Goal: Information Seeking & Learning: Find specific fact

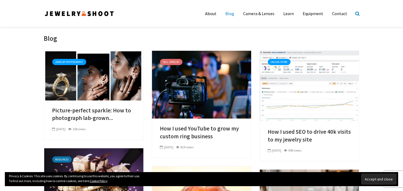
click at [354, 16] on span at bounding box center [357, 13] width 12 height 11
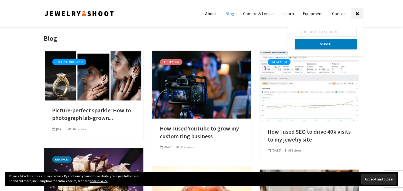
click at [328, 33] on input "text" at bounding box center [326, 31] width 62 height 11
paste input "How to Integrate Content Personalization—Without Breaking Your System"
type input "How to Integrate Content Personalization—Without Breaking Your System"
click at [295, 39] on button "Search" at bounding box center [326, 44] width 62 height 11
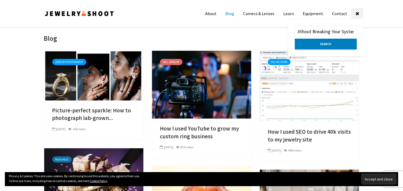
click at [295, 39] on button "Search" at bounding box center [326, 44] width 62 height 11
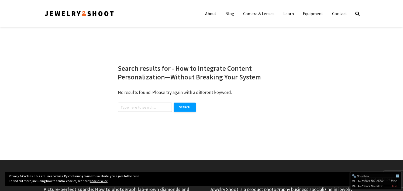
drag, startPoint x: 149, startPoint y: 103, endPoint x: 150, endPoint y: 106, distance: 3.3
click at [149, 103] on input "text" at bounding box center [145, 106] width 54 height 9
click at [151, 107] on input "text" at bounding box center [145, 106] width 54 height 9
paste input "How to Integrate Content Personalization—Without Breaking Your System"
type input "How to Integrate Content Personalization—Without Breaking Your System"
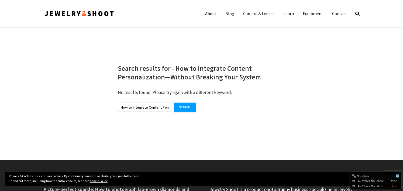
click at [174, 102] on button "Search" at bounding box center [185, 106] width 22 height 9
click at [339, 134] on div "Search results for - How to Integrate Content Personalization—Without Breaking …" at bounding box center [201, 93] width 323 height 117
